Goal: Task Accomplishment & Management: Complete application form

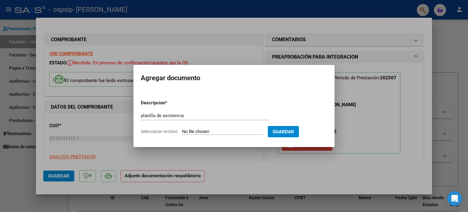
scroll to position [163, 0]
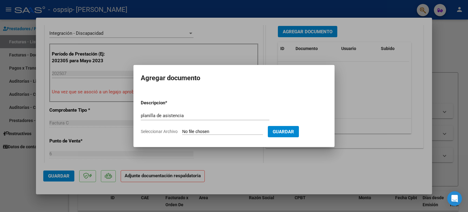
click at [161, 133] on span "Seleccionar Archivo" at bounding box center [159, 131] width 37 height 5
click at [182, 133] on input "Seleccionar Archivo" at bounding box center [222, 132] width 81 height 6
type input "C:\fakepath\asis [PERSON_NAME].pdf"
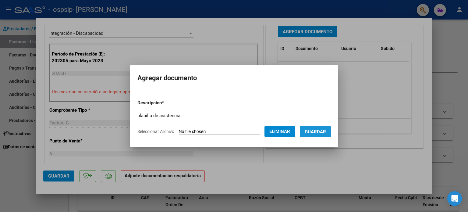
click at [315, 133] on span "Guardar" at bounding box center [314, 131] width 21 height 5
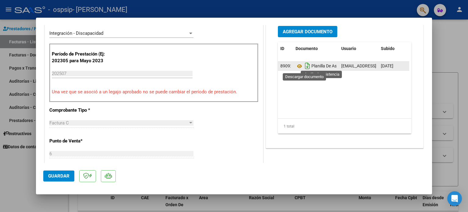
click at [304, 66] on icon "Descargar documento" at bounding box center [307, 66] width 8 height 10
click at [300, 64] on icon at bounding box center [299, 65] width 8 height 7
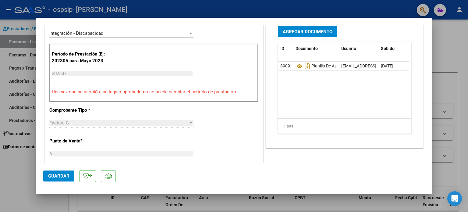
click at [402, 112] on datatable-body "89092 Planilla De Asistencia [EMAIL_ADDRESS][DOMAIN_NAME] - TRANSPORTE ESCOLAR …" at bounding box center [343, 90] width 131 height 57
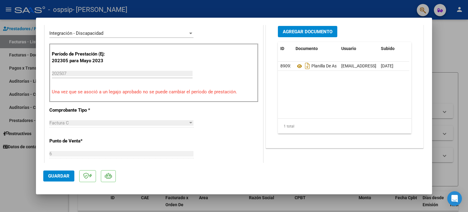
click at [402, 112] on datatable-body "89092 Planilla De Asistencia [EMAIL_ADDRESS][DOMAIN_NAME] - TRANSPORTE ESCOLAR …" at bounding box center [343, 90] width 131 height 57
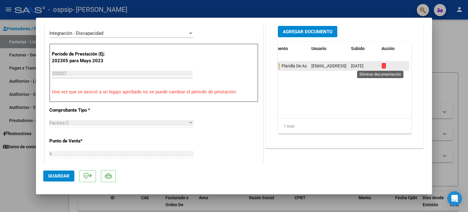
click at [381, 65] on icon at bounding box center [383, 66] width 5 height 6
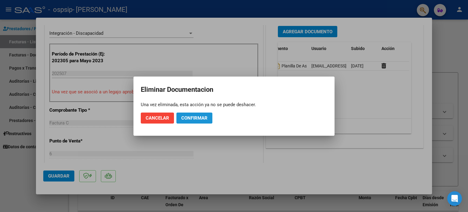
click at [192, 118] on span "Confirmar" at bounding box center [194, 117] width 26 height 5
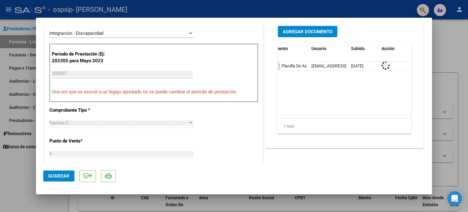
scroll to position [0, 0]
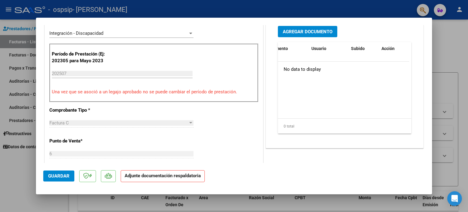
click at [336, 193] on mat-dialog-container "COMPROBANTE VER COMPROBANTE ESTADO: Recibida. En proceso de confirmacion/acepta…" at bounding box center [234, 106] width 396 height 176
click at [299, 31] on span "Agregar Documento" at bounding box center [308, 31] width 50 height 5
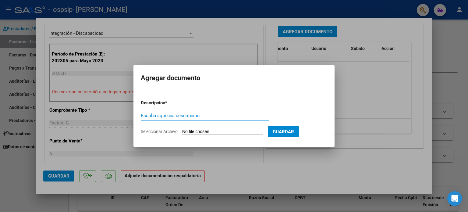
click at [190, 113] on input "Escriba aquí una descripcion" at bounding box center [205, 115] width 128 height 5
type input "[PERSON_NAME] asistencia planilla"
click at [204, 131] on input "Seleccionar Archivo" at bounding box center [222, 132] width 81 height 6
type input "C:\fakepath\feerando asis.pdf"
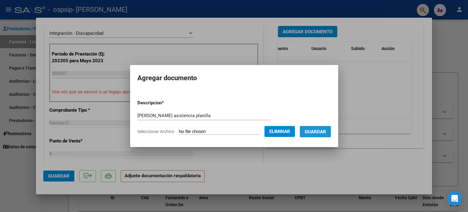
click at [318, 131] on span "Guardar" at bounding box center [314, 131] width 21 height 5
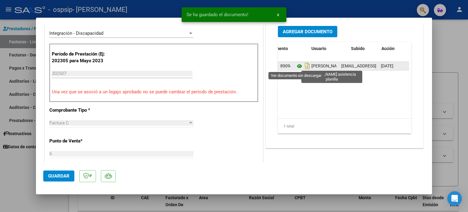
click at [296, 65] on icon at bounding box center [299, 65] width 8 height 7
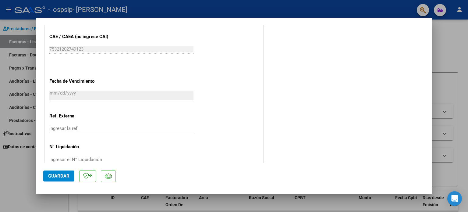
scroll to position [407, 0]
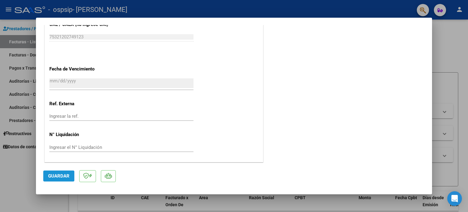
click at [65, 176] on span "Guardar" at bounding box center [58, 175] width 21 height 5
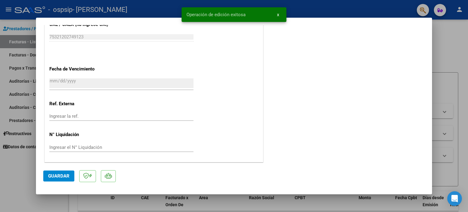
click at [442, 60] on div at bounding box center [234, 106] width 468 height 212
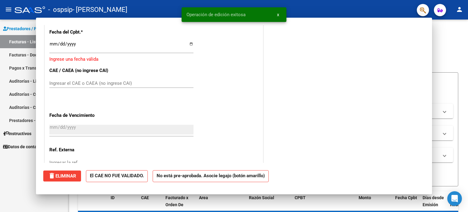
scroll to position [0, 0]
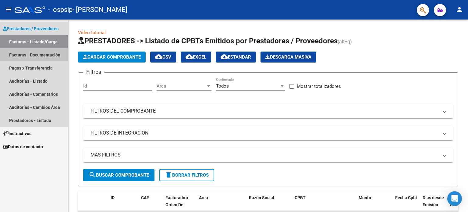
click at [31, 54] on link "Facturas - Documentación" at bounding box center [34, 54] width 68 height 13
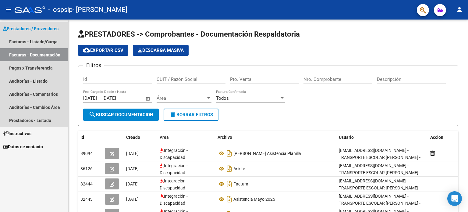
click at [31, 54] on link "Facturas - Documentación" at bounding box center [34, 54] width 68 height 13
